Goal: Information Seeking & Learning: Learn about a topic

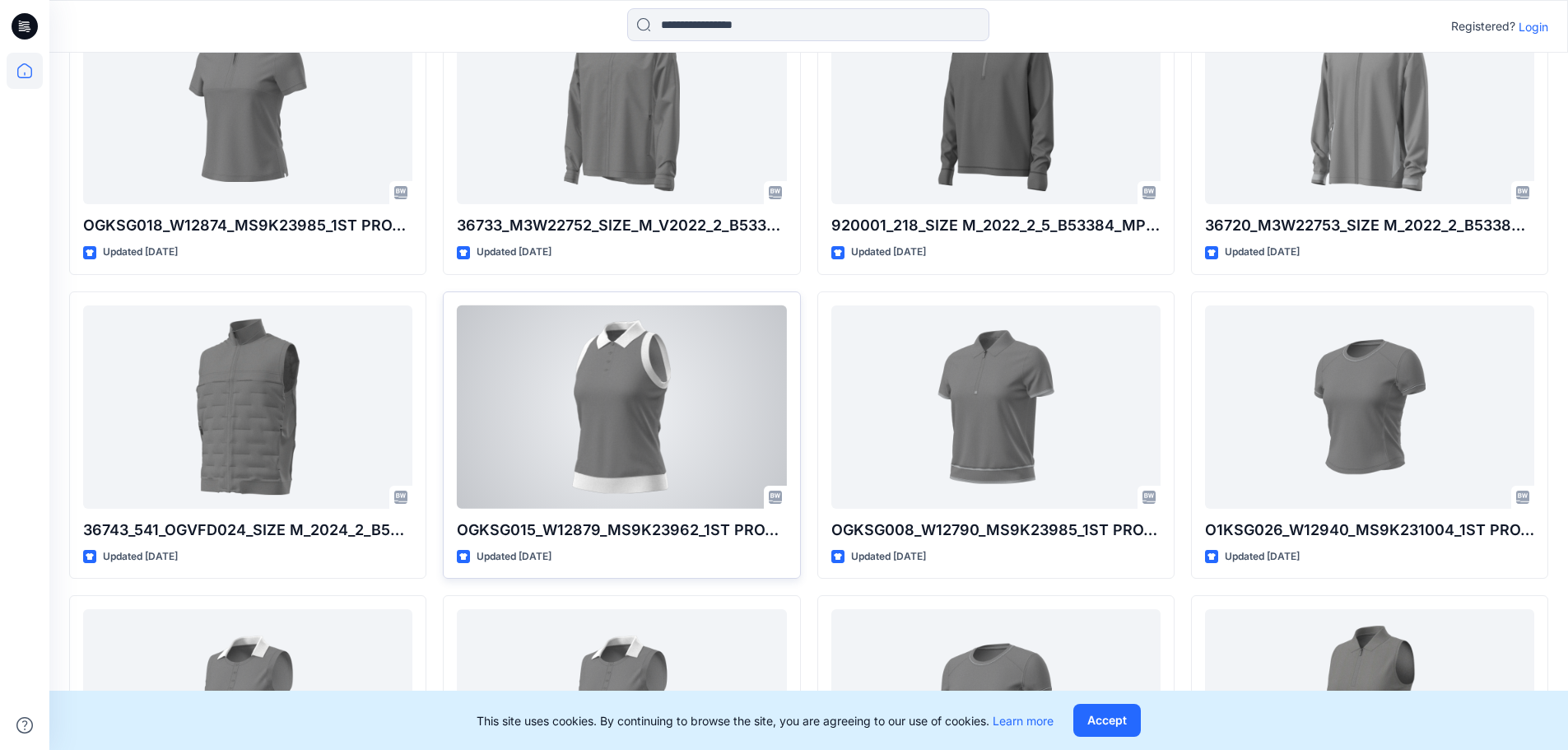
scroll to position [2560, 0]
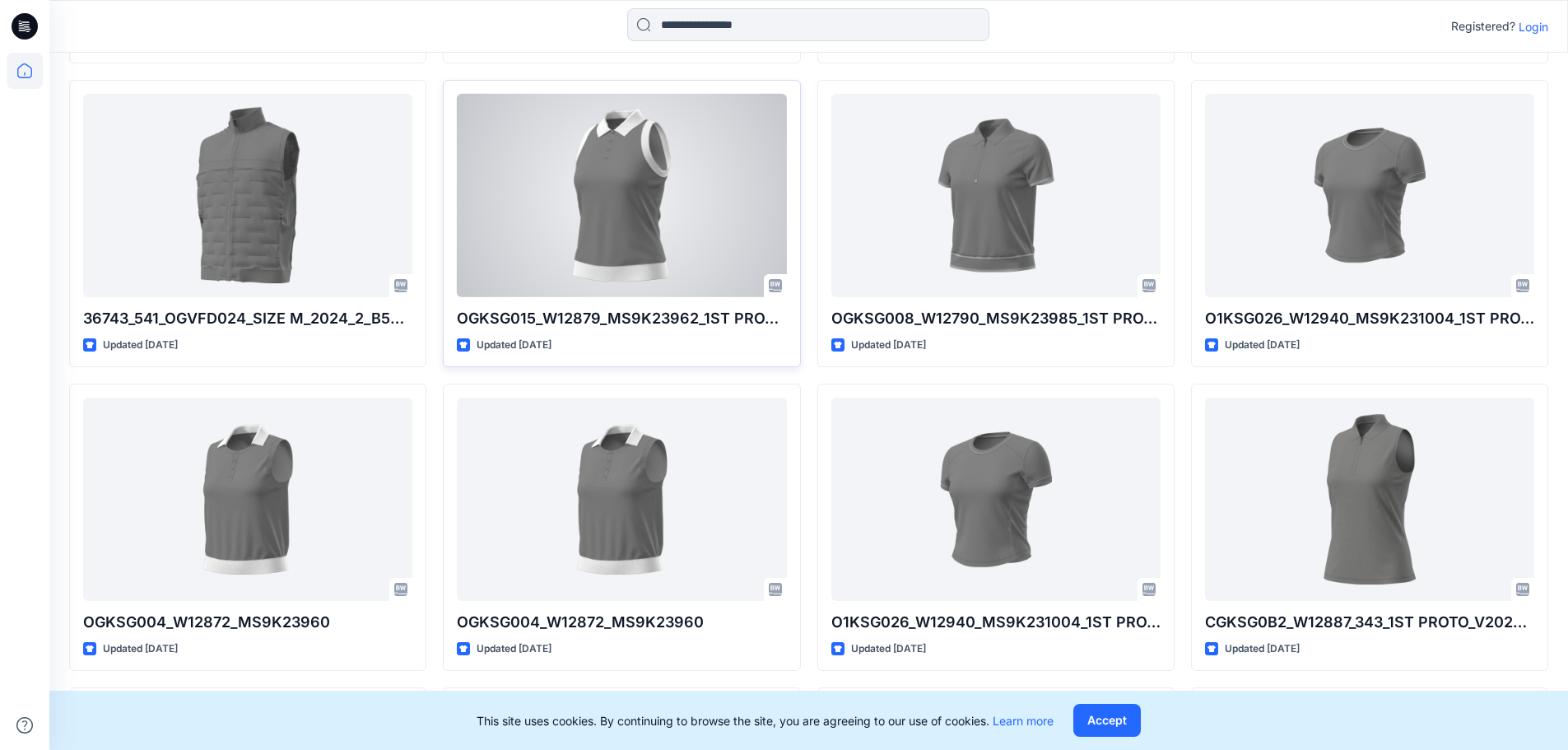
click at [673, 209] on div at bounding box center [621, 195] width 329 height 203
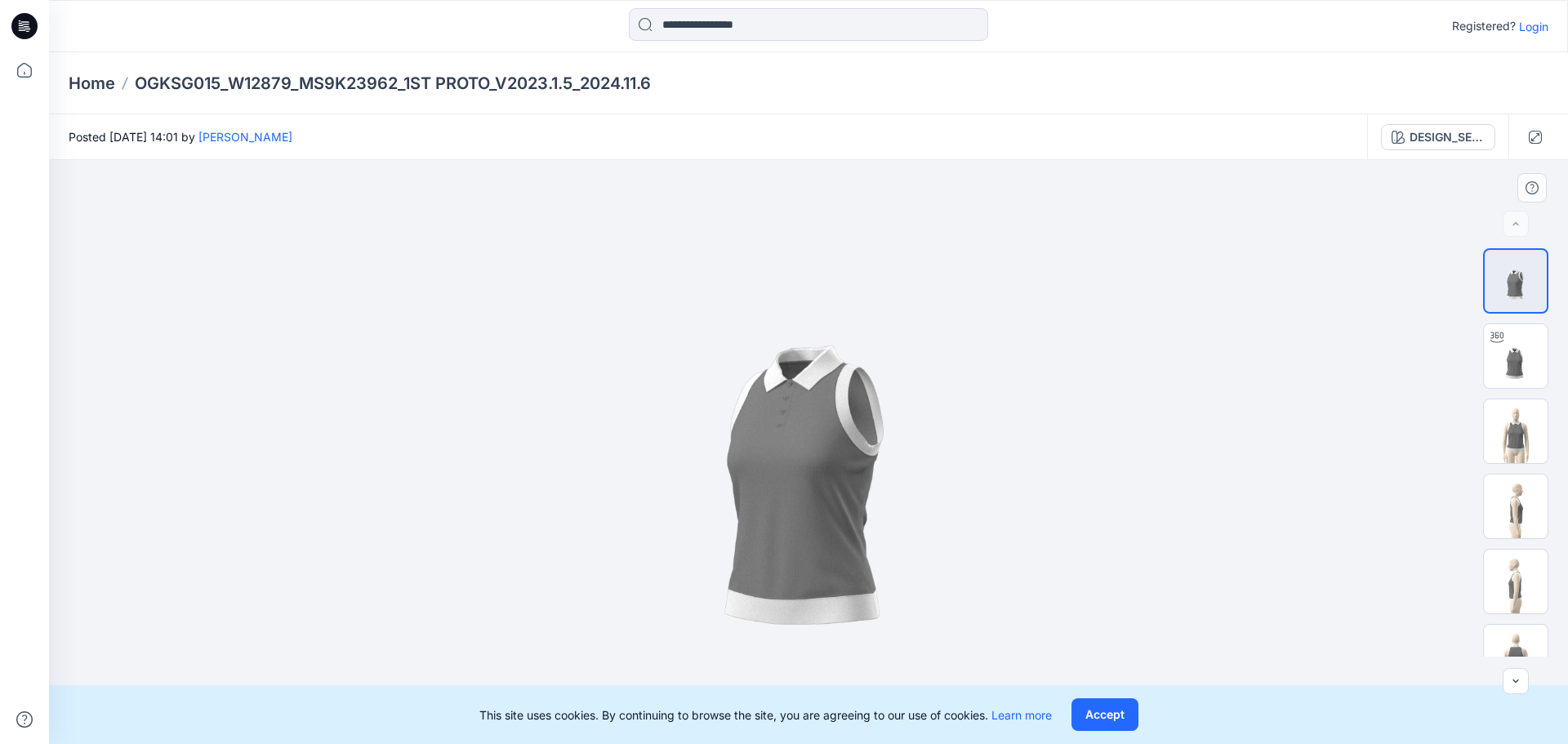
drag, startPoint x: 872, startPoint y: 445, endPoint x: 951, endPoint y: 457, distance: 79.9
click at [951, 457] on img at bounding box center [808, 452] width 584 height 584
drag, startPoint x: 812, startPoint y: 459, endPoint x: 979, endPoint y: 385, distance: 182.7
click at [979, 385] on img at bounding box center [808, 452] width 584 height 584
click at [1492, 354] on img at bounding box center [1516, 356] width 63 height 63
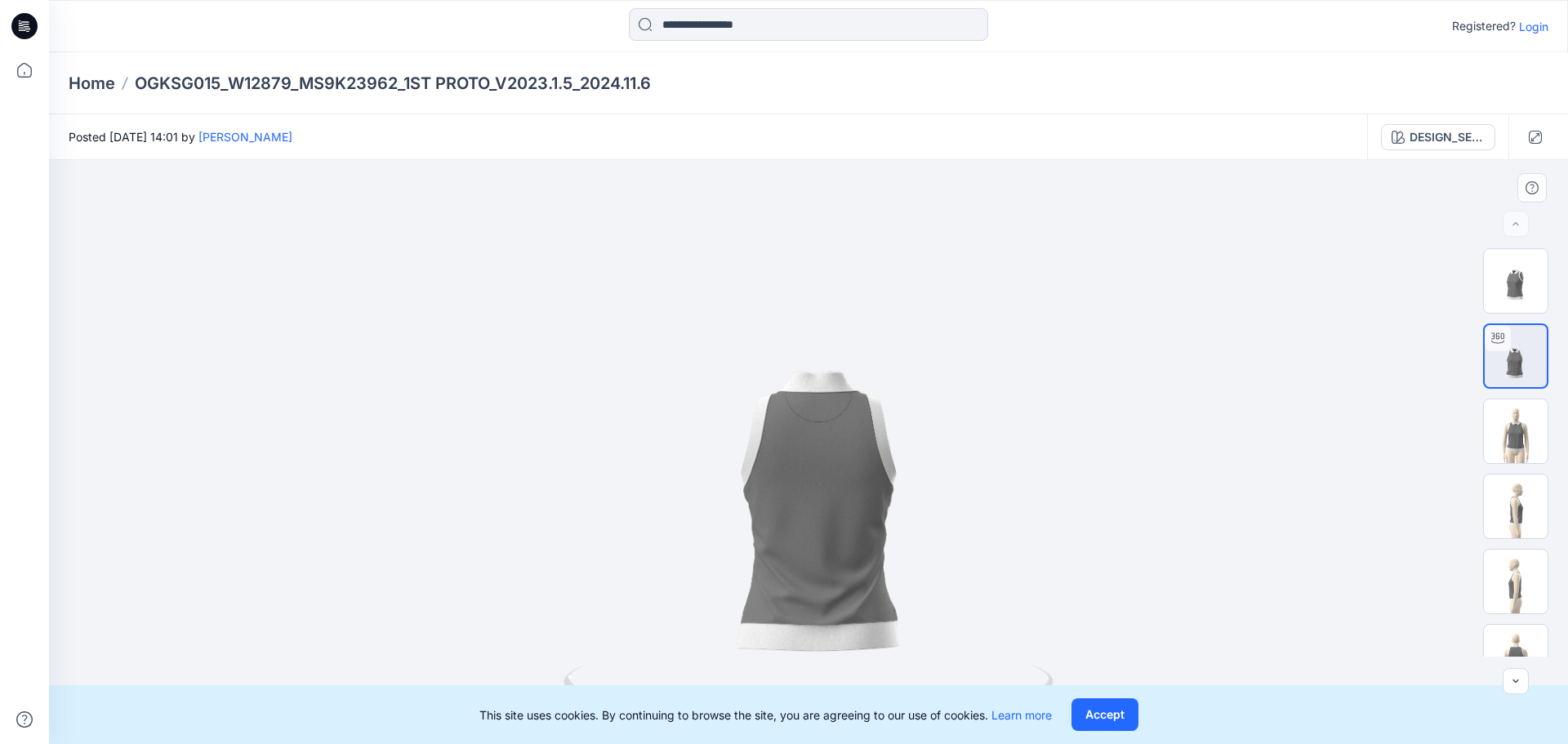
drag, startPoint x: 744, startPoint y: 472, endPoint x: 1085, endPoint y: 551, distance: 350.0
click at [1085, 551] on div at bounding box center [808, 452] width 1519 height 584
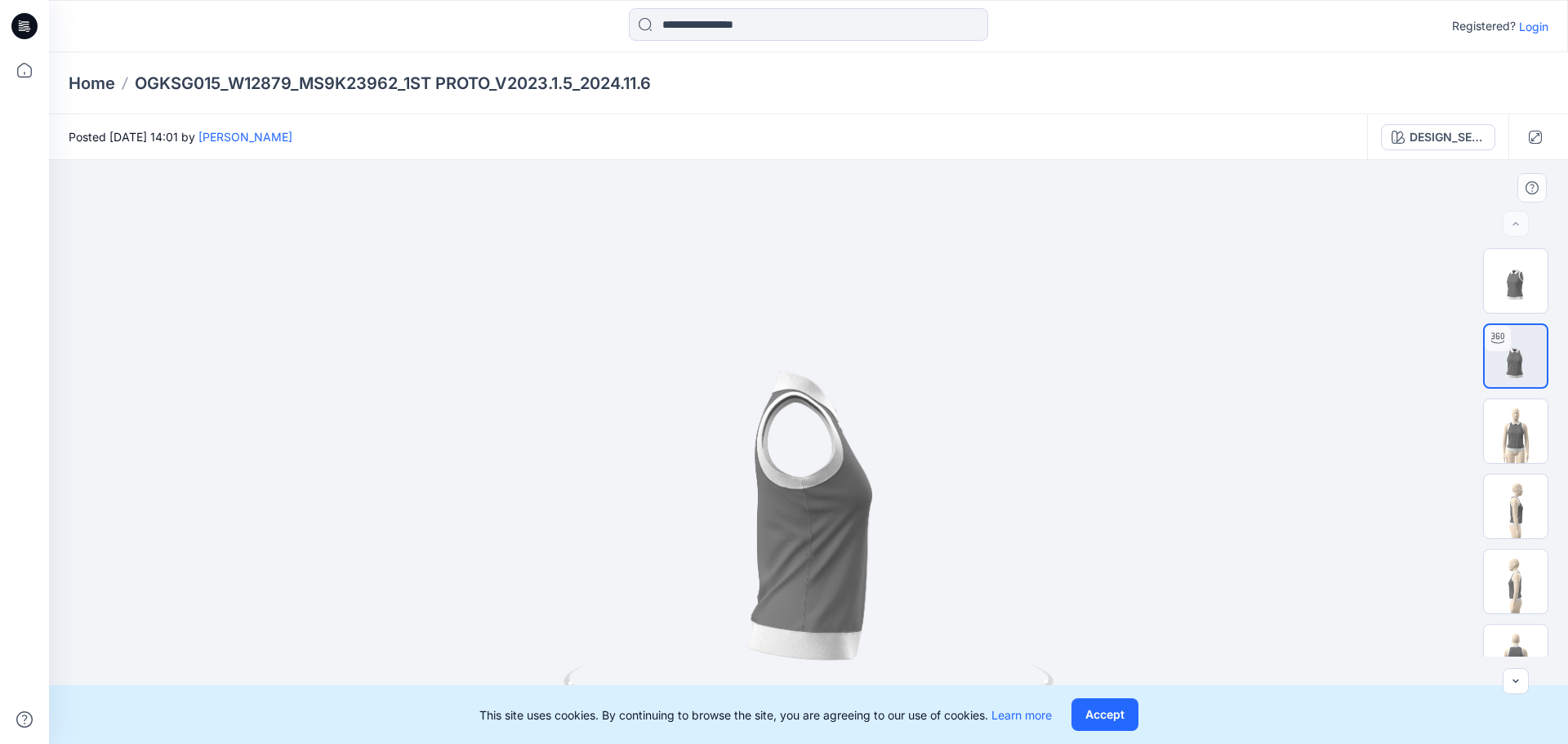
drag, startPoint x: 806, startPoint y: 582, endPoint x: 636, endPoint y: 452, distance: 214.0
click at [636, 452] on div at bounding box center [808, 452] width 1519 height 584
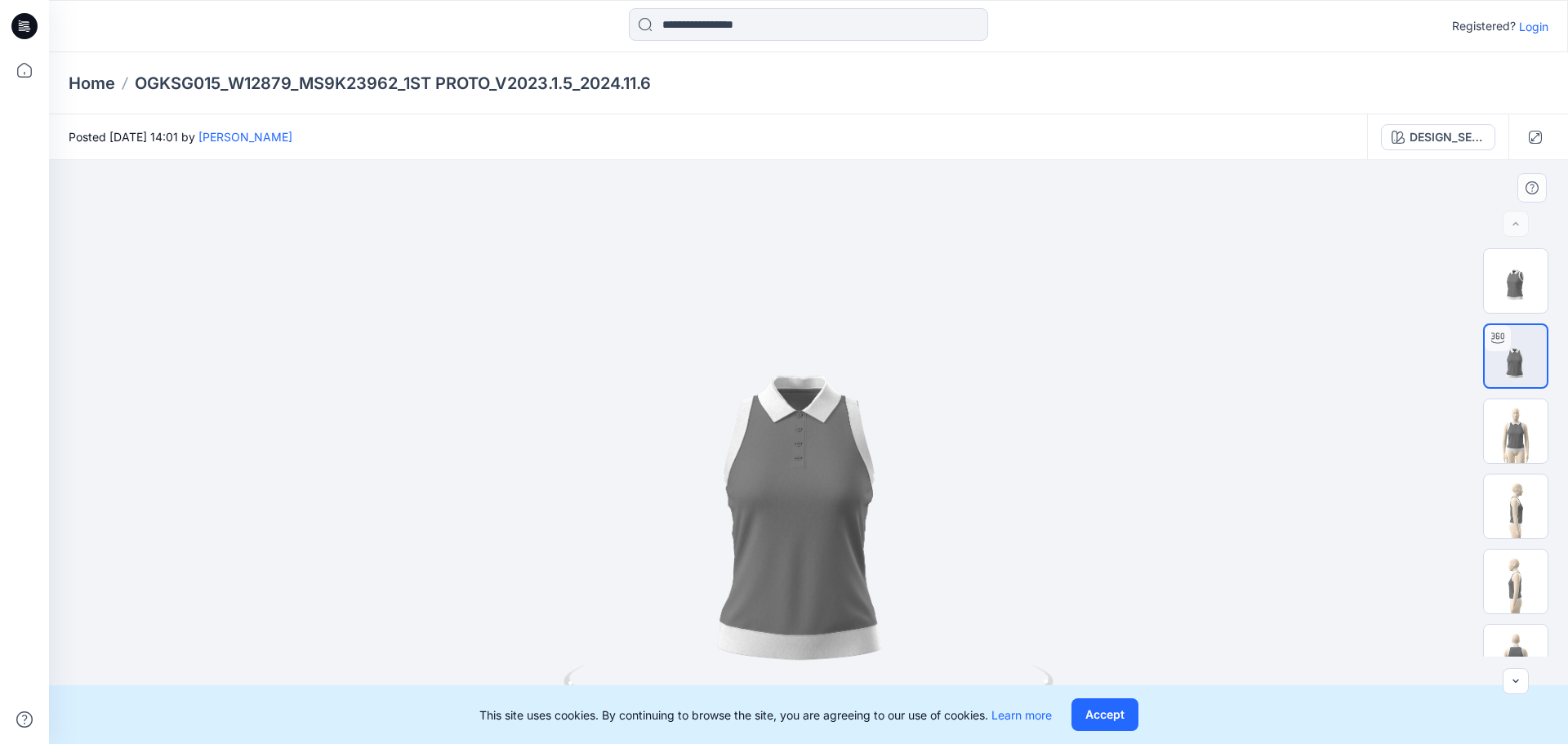
drag, startPoint x: 843, startPoint y: 507, endPoint x: 749, endPoint y: 493, distance: 95.0
click at [749, 496] on div at bounding box center [808, 452] width 1519 height 584
click at [1499, 447] on img at bounding box center [1516, 431] width 63 height 63
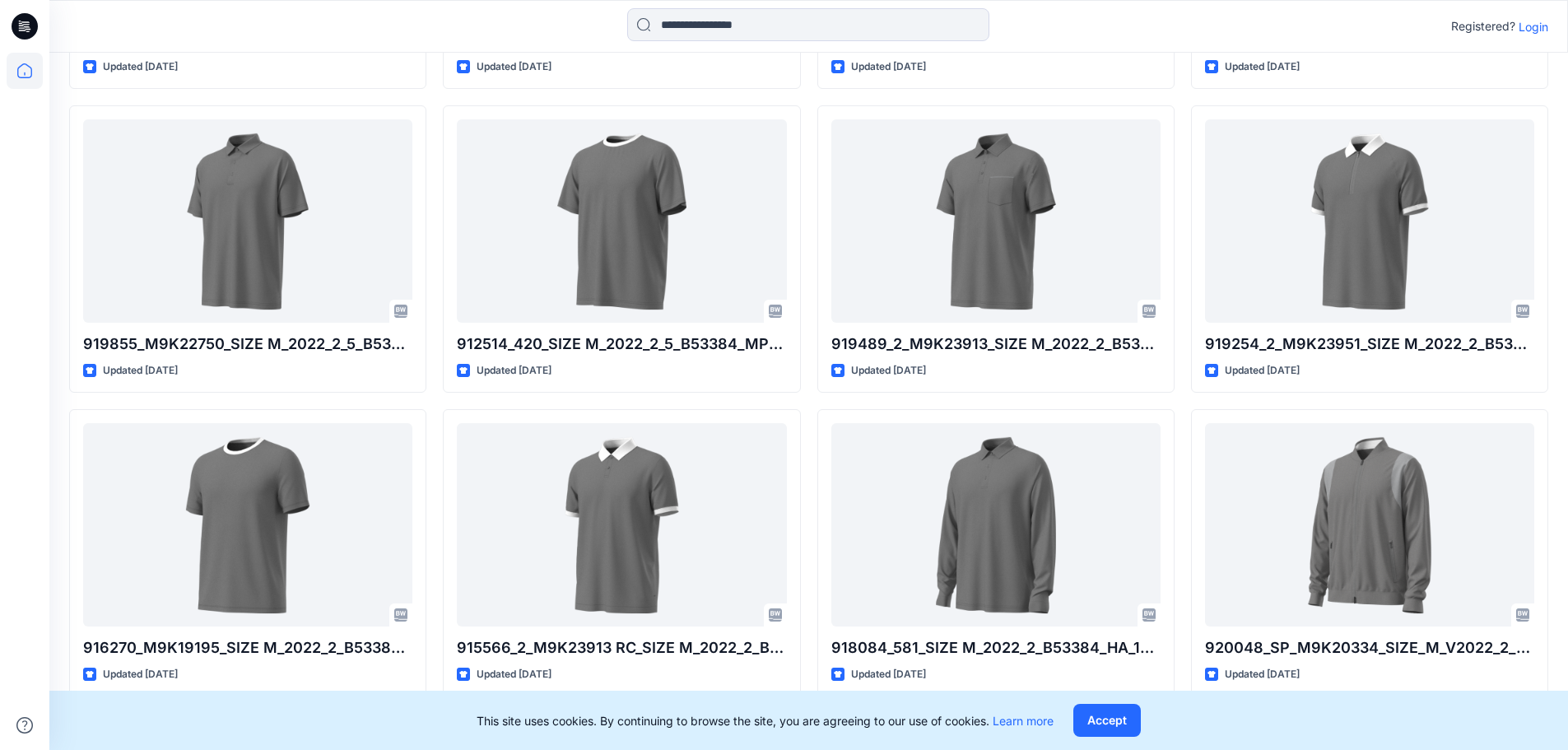
scroll to position [4635, 0]
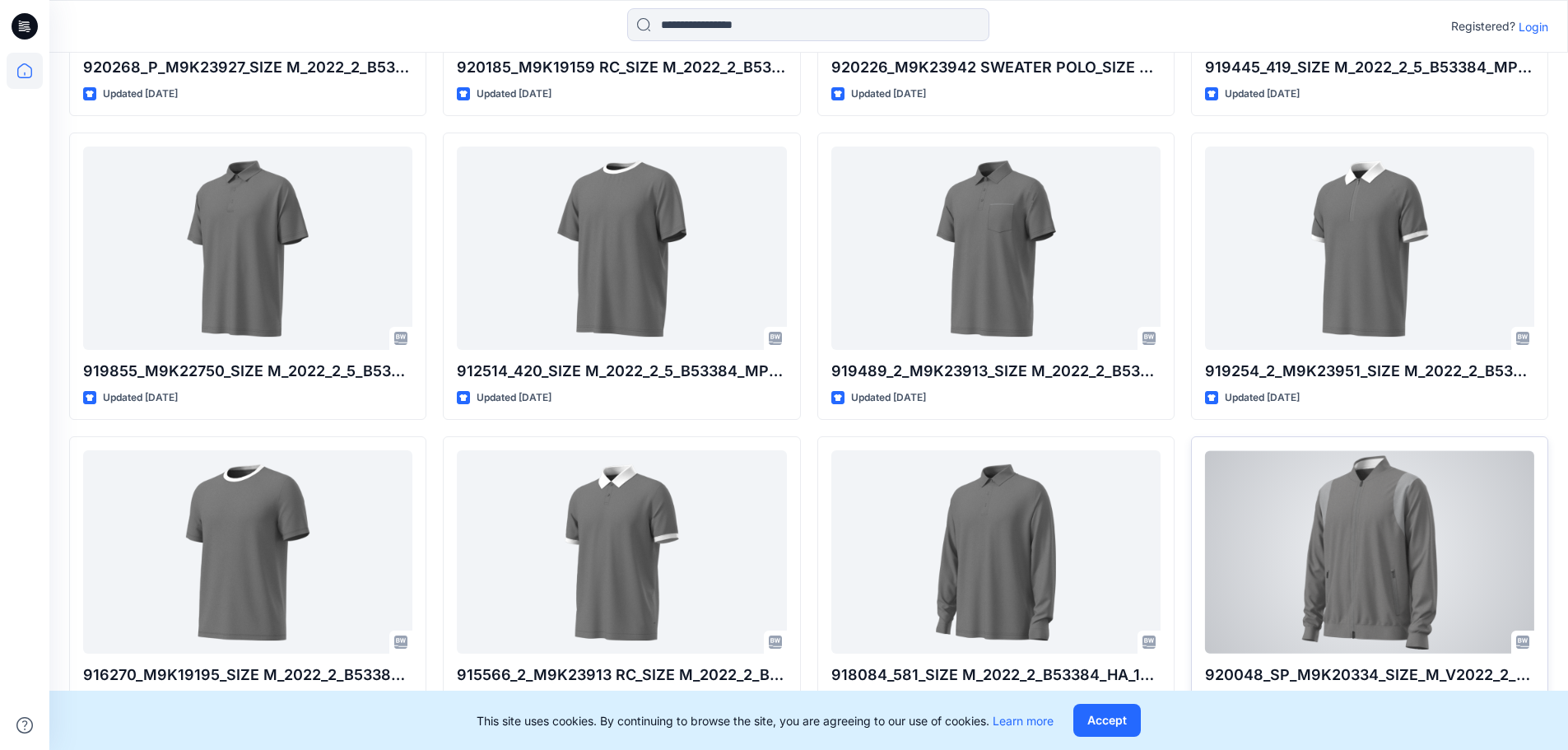
click at [1383, 601] on div at bounding box center [1370, 552] width 329 height 203
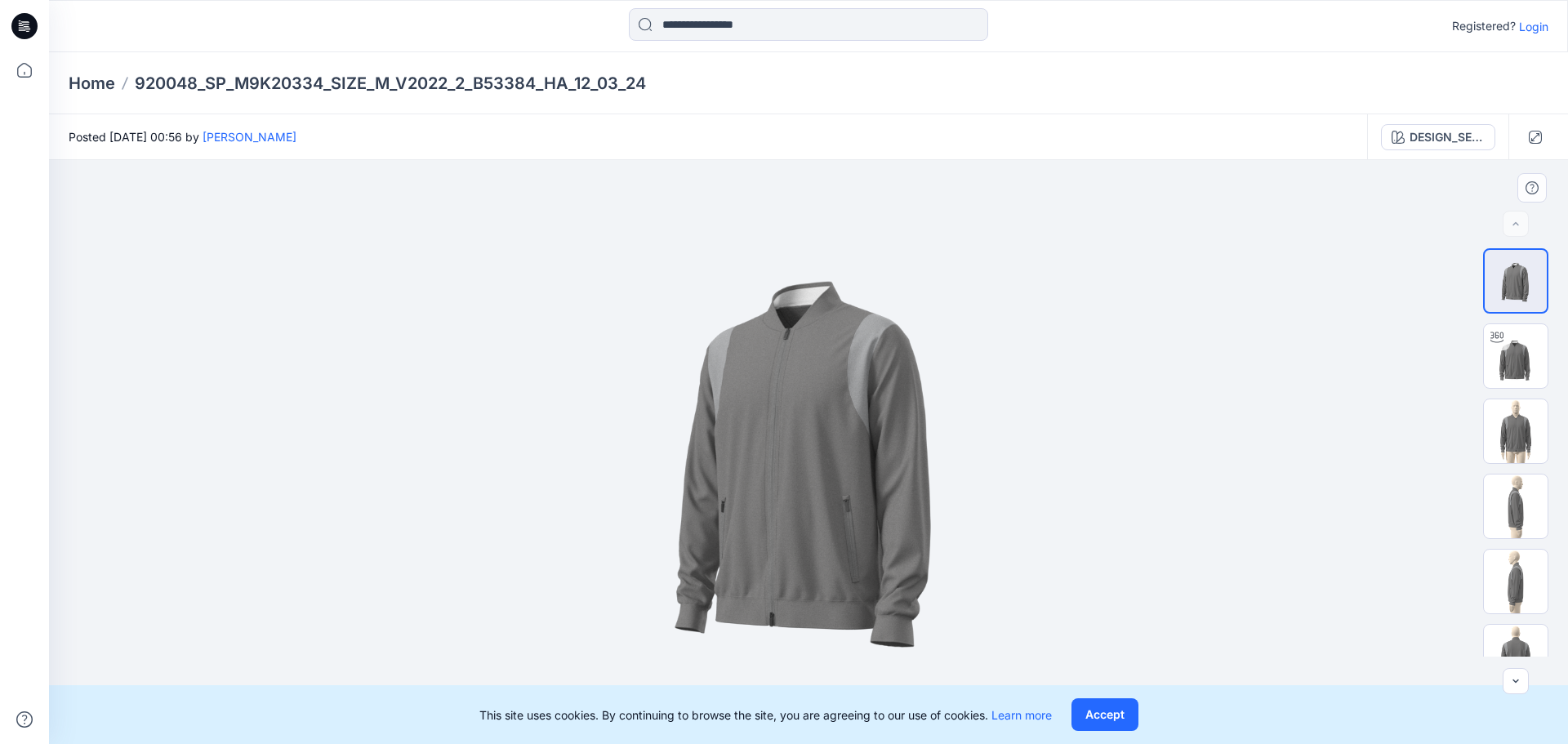
drag, startPoint x: 872, startPoint y: 402, endPoint x: 660, endPoint y: 390, distance: 212.3
click at [660, 390] on img at bounding box center [808, 452] width 584 height 584
drag, startPoint x: 863, startPoint y: 427, endPoint x: 1044, endPoint y: 442, distance: 181.6
click at [1040, 442] on img at bounding box center [808, 452] width 584 height 584
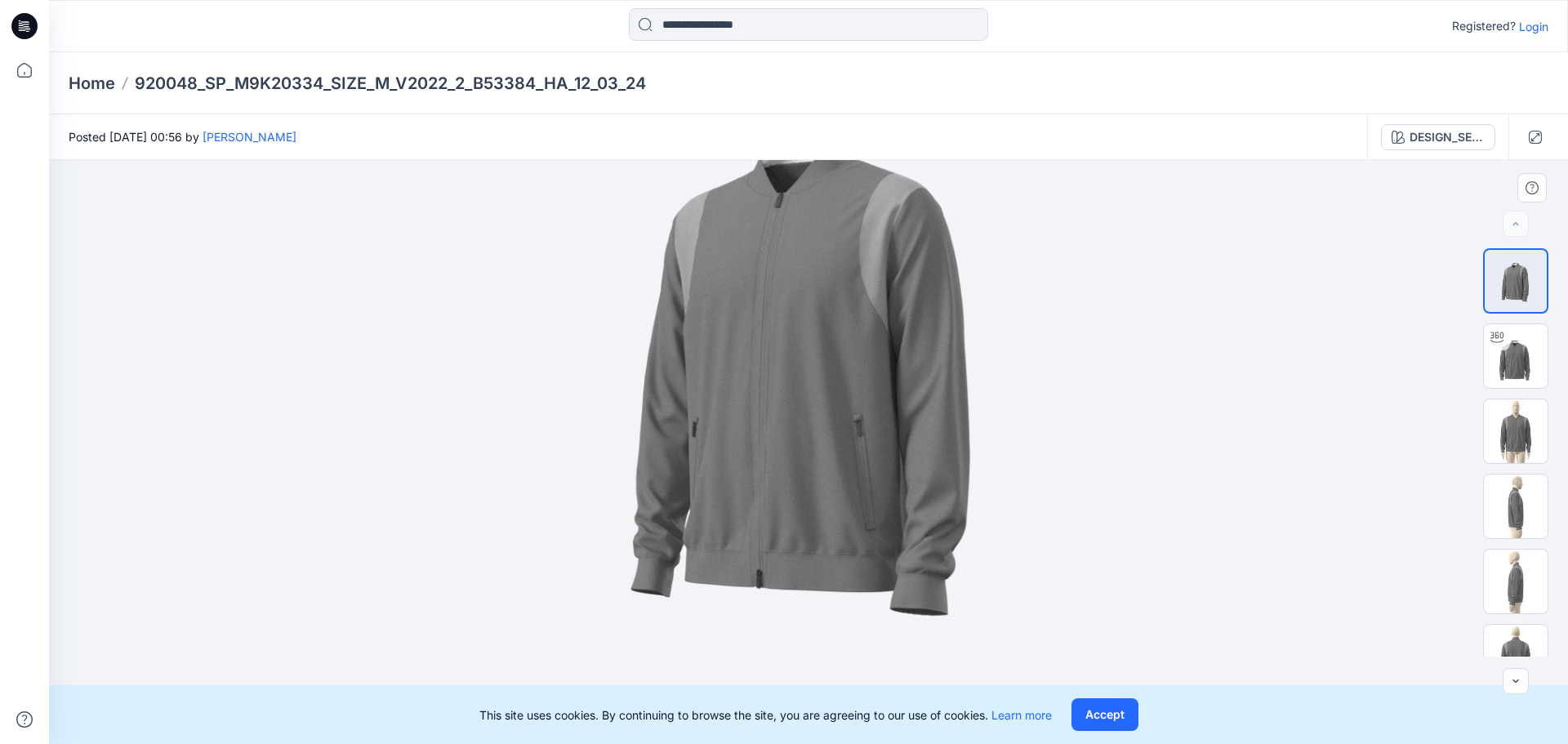
drag, startPoint x: 790, startPoint y: 502, endPoint x: 780, endPoint y: 214, distance: 288.2
click at [780, 214] on img at bounding box center [808, 356] width 774 height 774
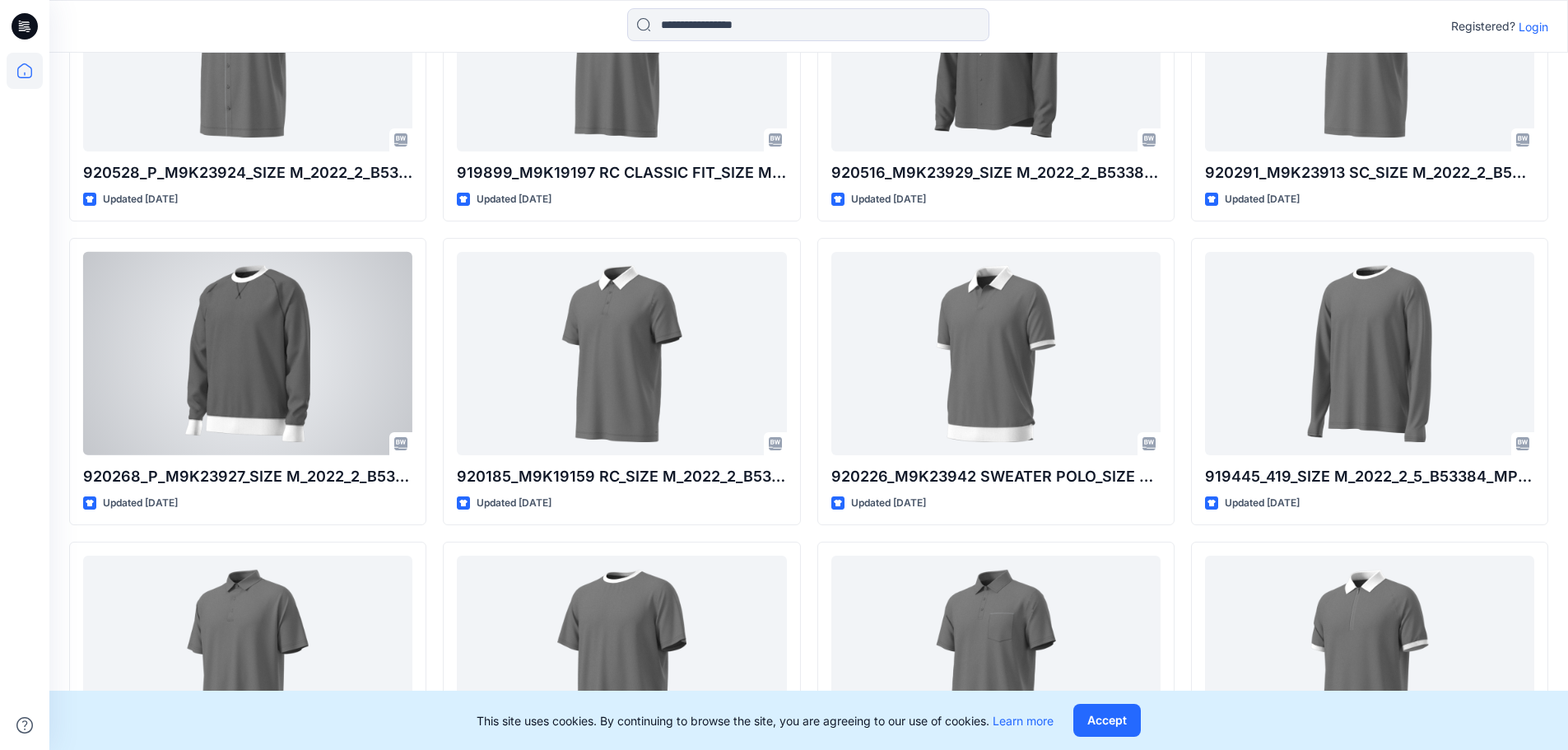
scroll to position [4223, 0]
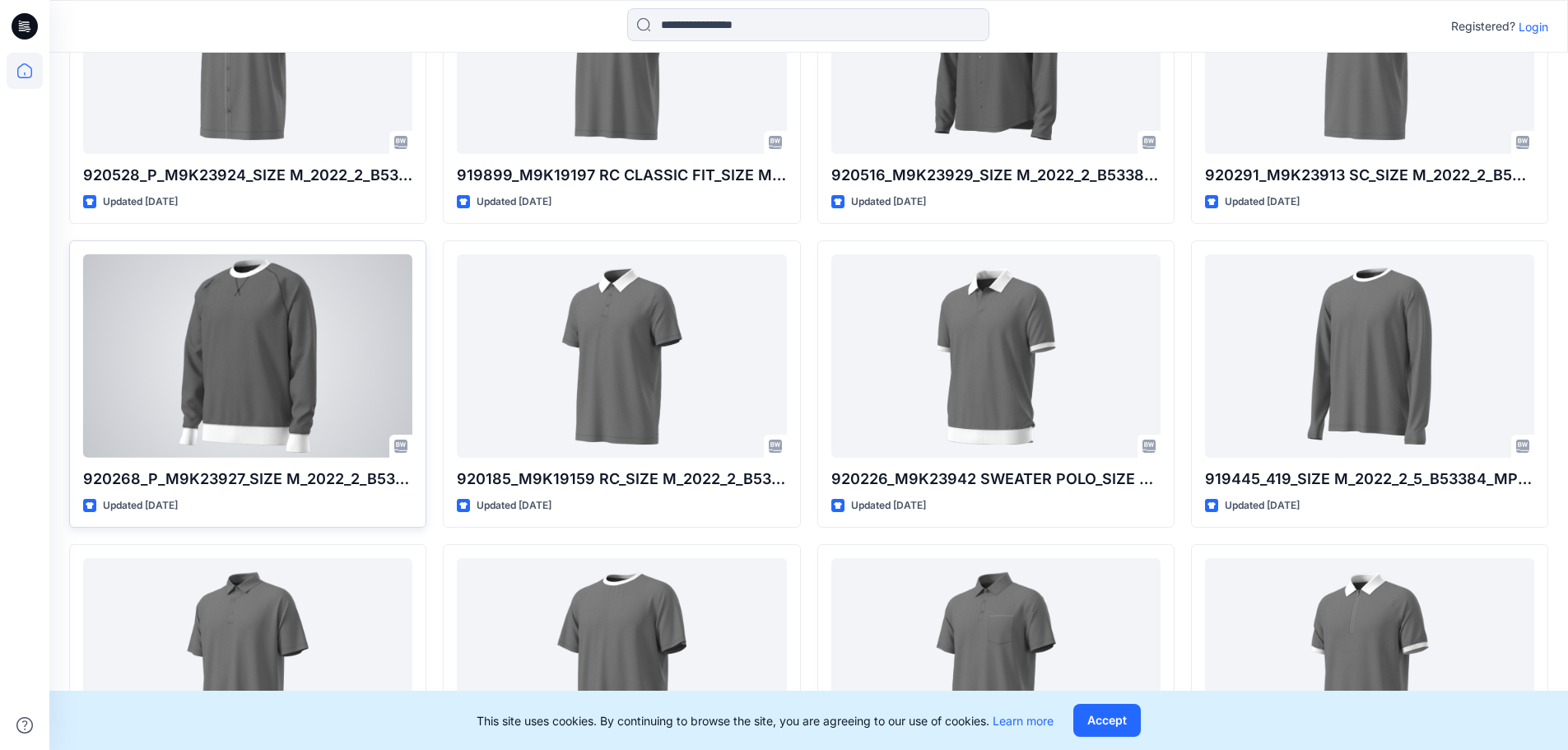
click at [254, 329] on div at bounding box center [247, 356] width 329 height 203
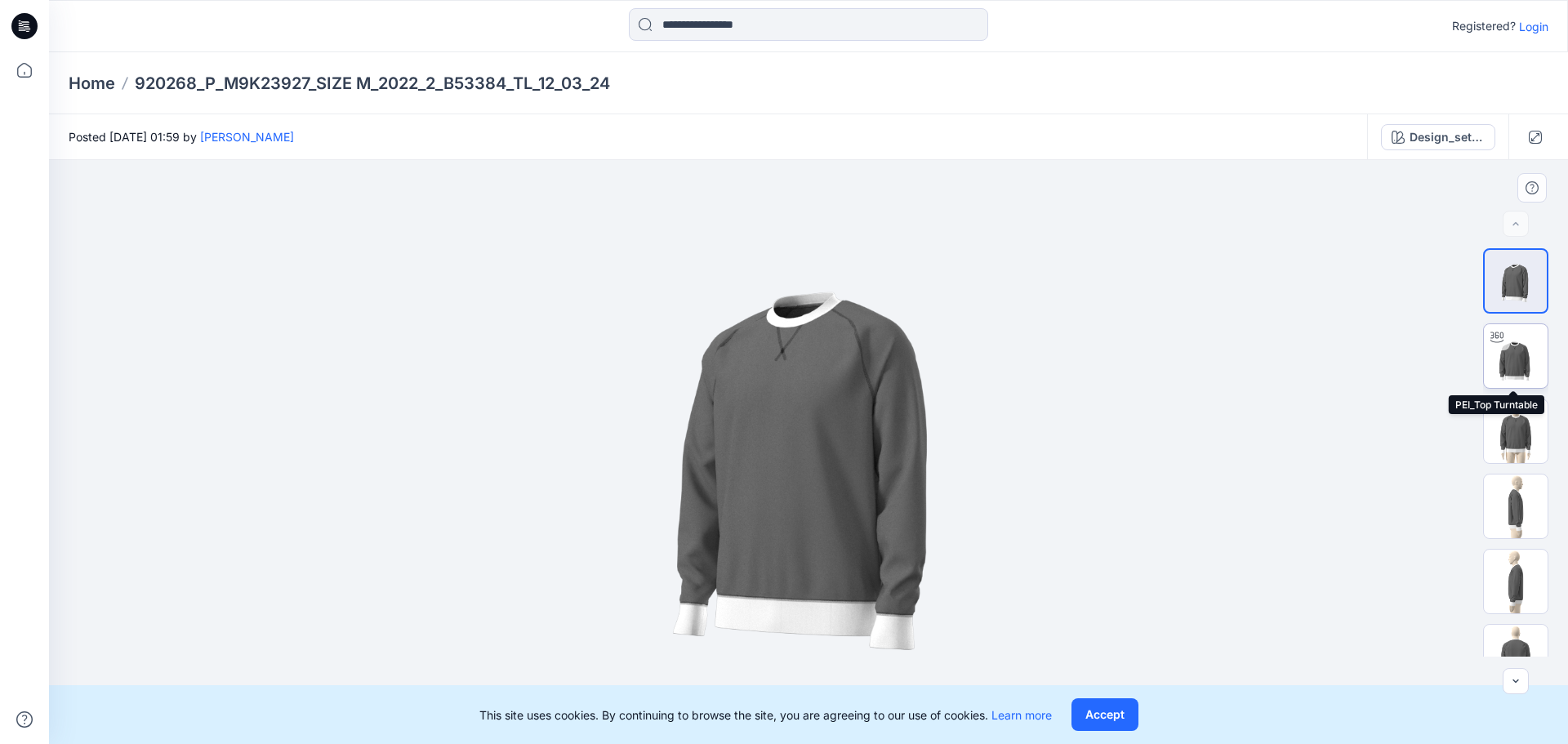
click at [1496, 347] on div at bounding box center [1497, 337] width 26 height 26
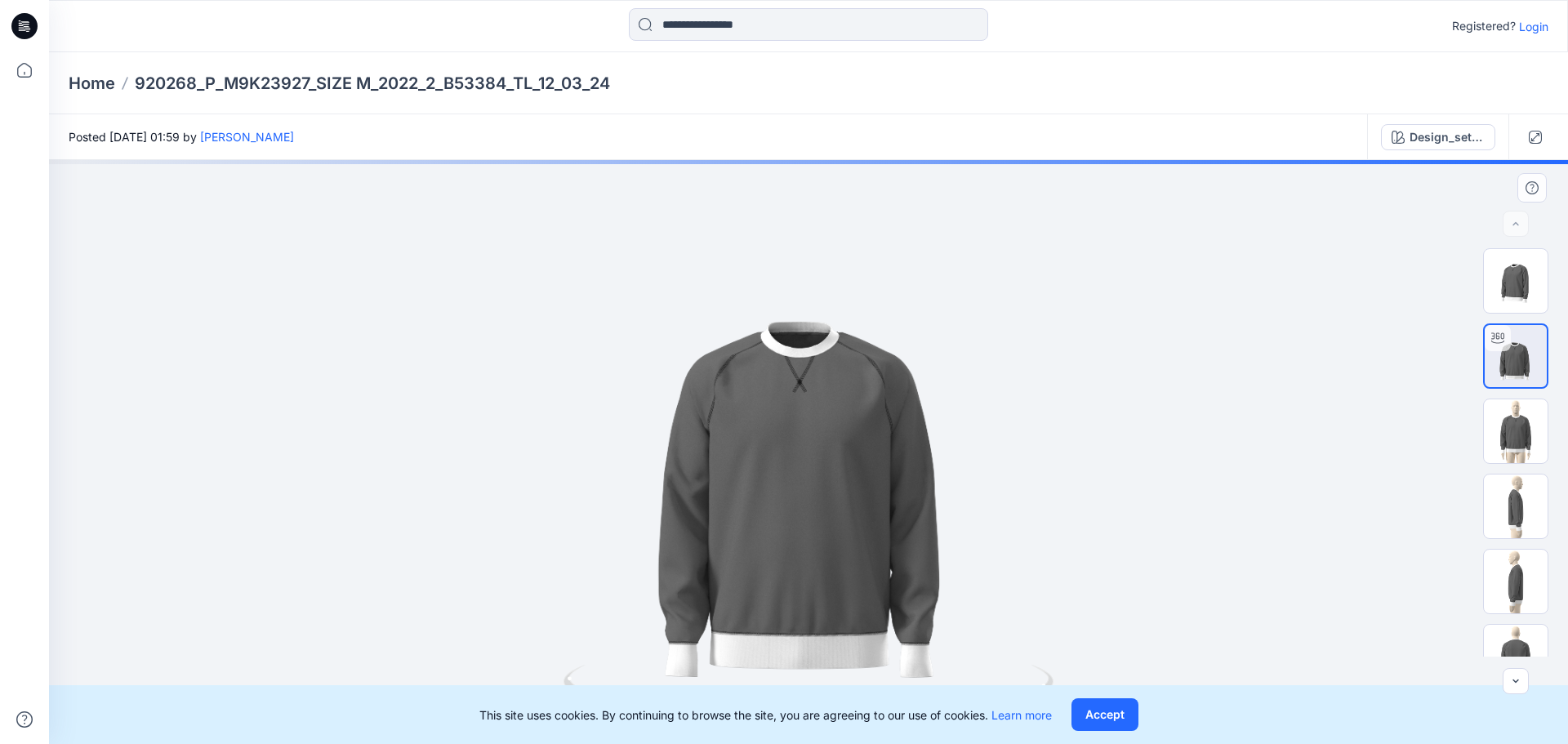
drag, startPoint x: 970, startPoint y: 400, endPoint x: 1073, endPoint y: 432, distance: 107.9
click at [1084, 432] on div at bounding box center [808, 452] width 1519 height 584
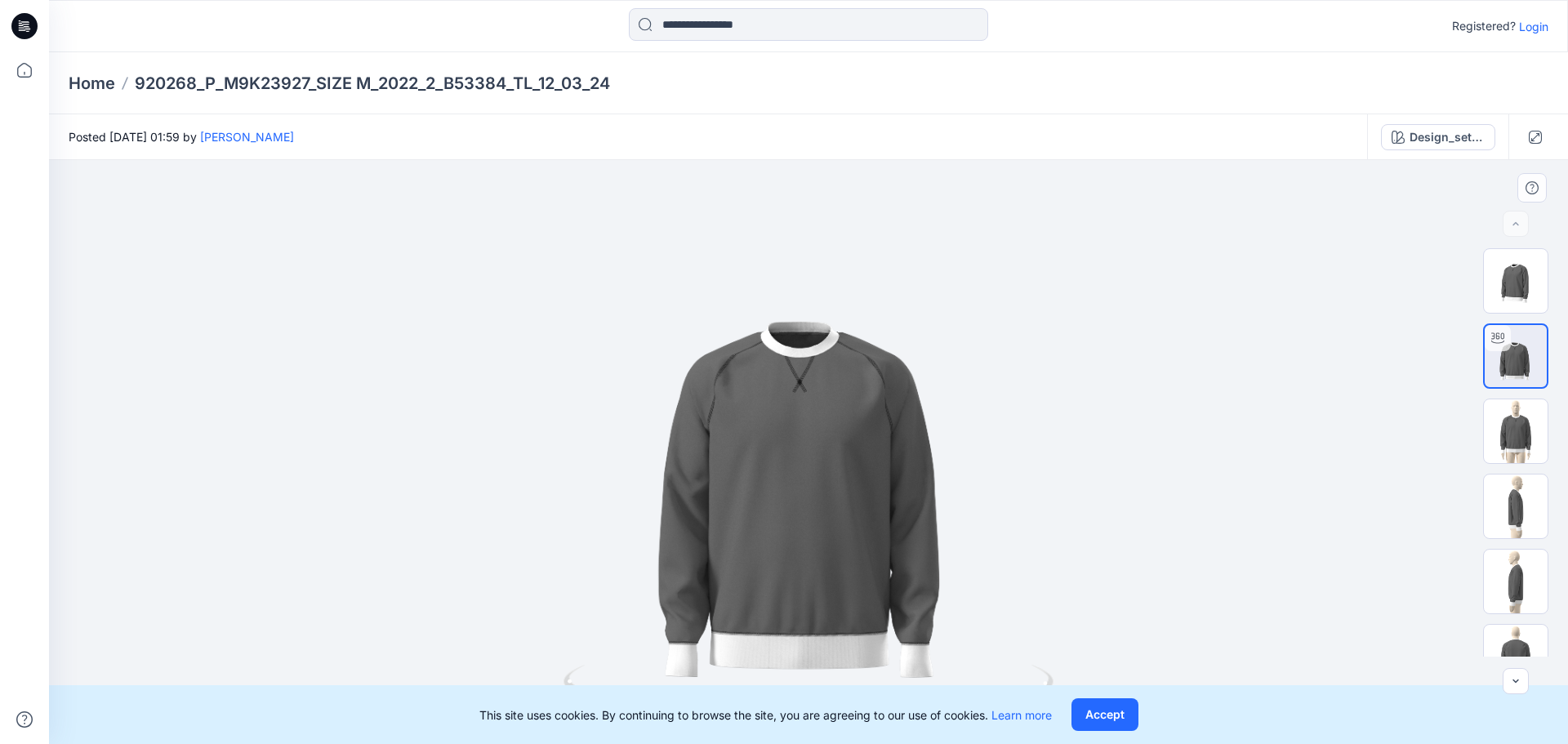
drag, startPoint x: 726, startPoint y: 459, endPoint x: 687, endPoint y: 484, distance: 46.3
click at [687, 484] on div at bounding box center [808, 452] width 1519 height 584
